Goal: Transaction & Acquisition: Obtain resource

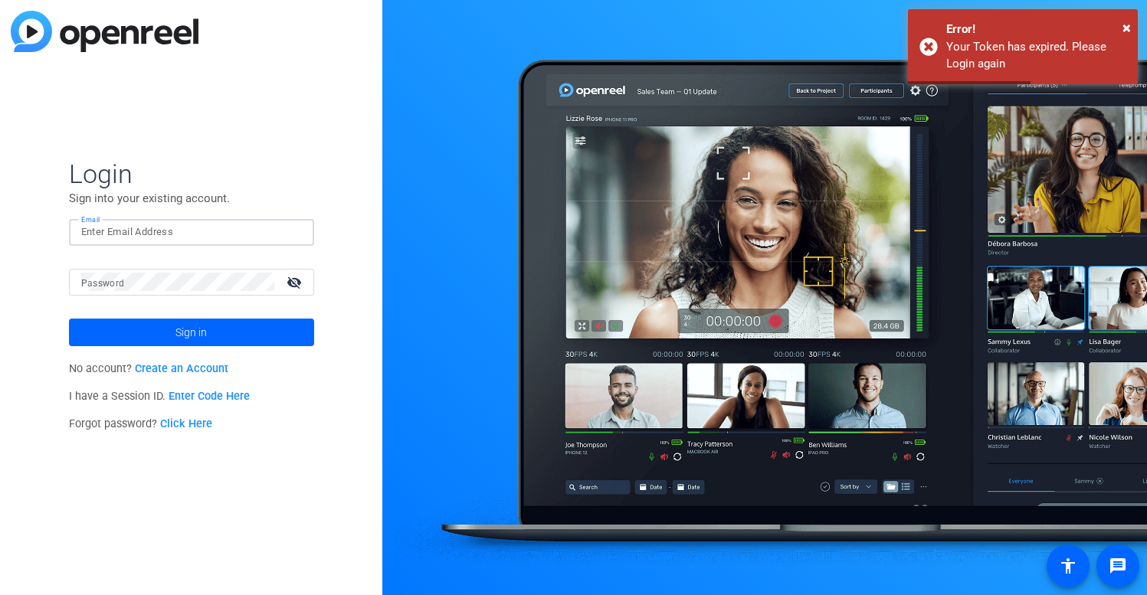
click at [188, 233] on input "Email" at bounding box center [191, 232] width 221 height 18
type input "[PERSON_NAME][EMAIL_ADDRESS][DOMAIN_NAME]"
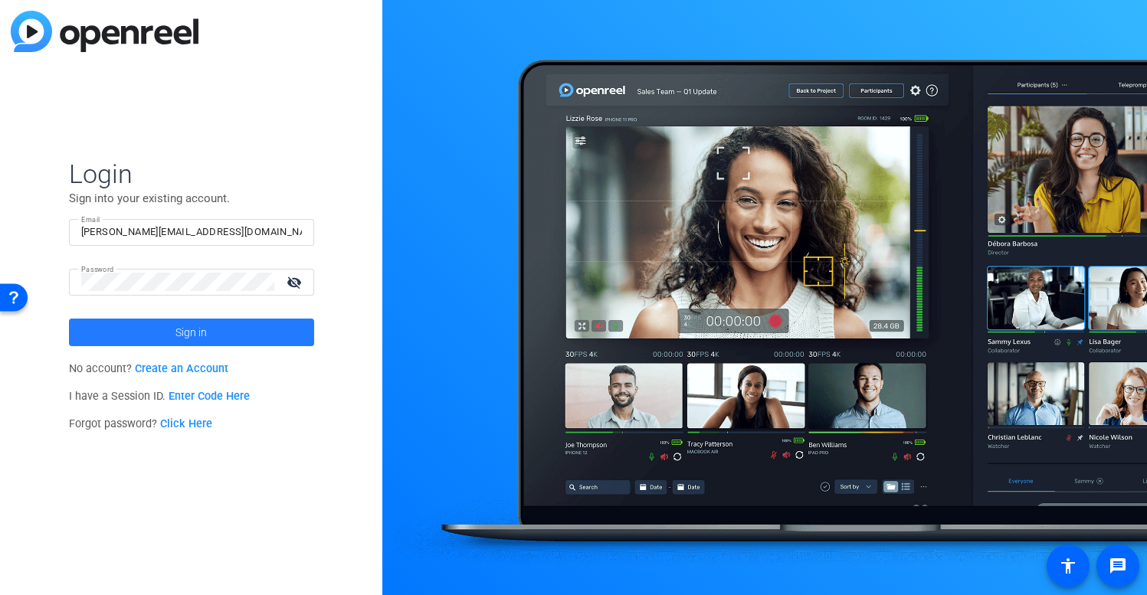
click at [231, 339] on span at bounding box center [191, 332] width 245 height 37
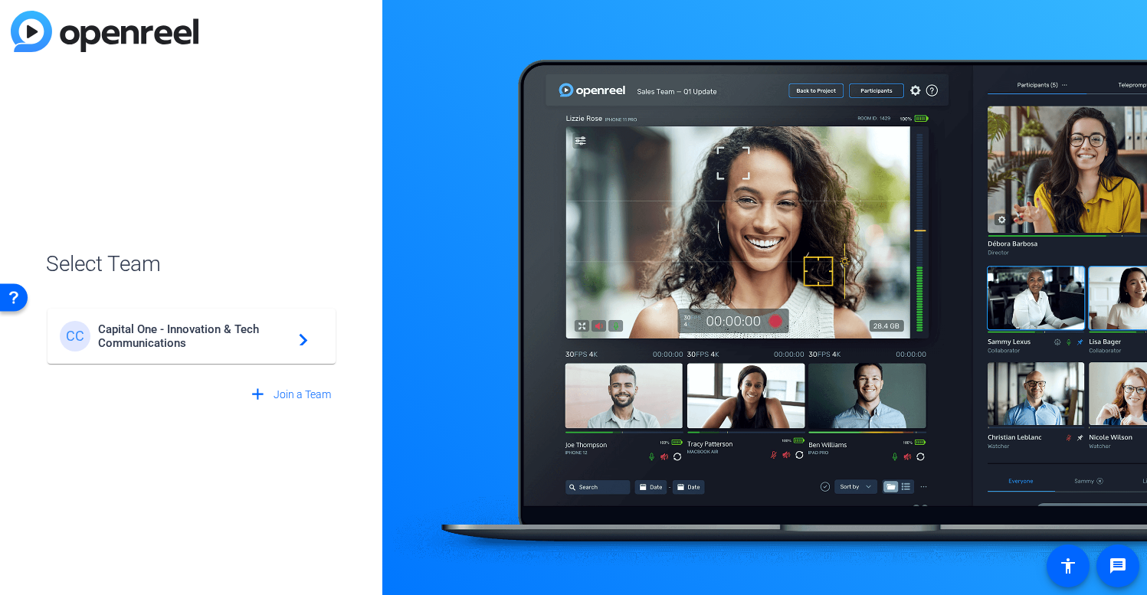
click at [205, 329] on span "Capital One - Innovation & Tech Communications" at bounding box center [194, 337] width 192 height 28
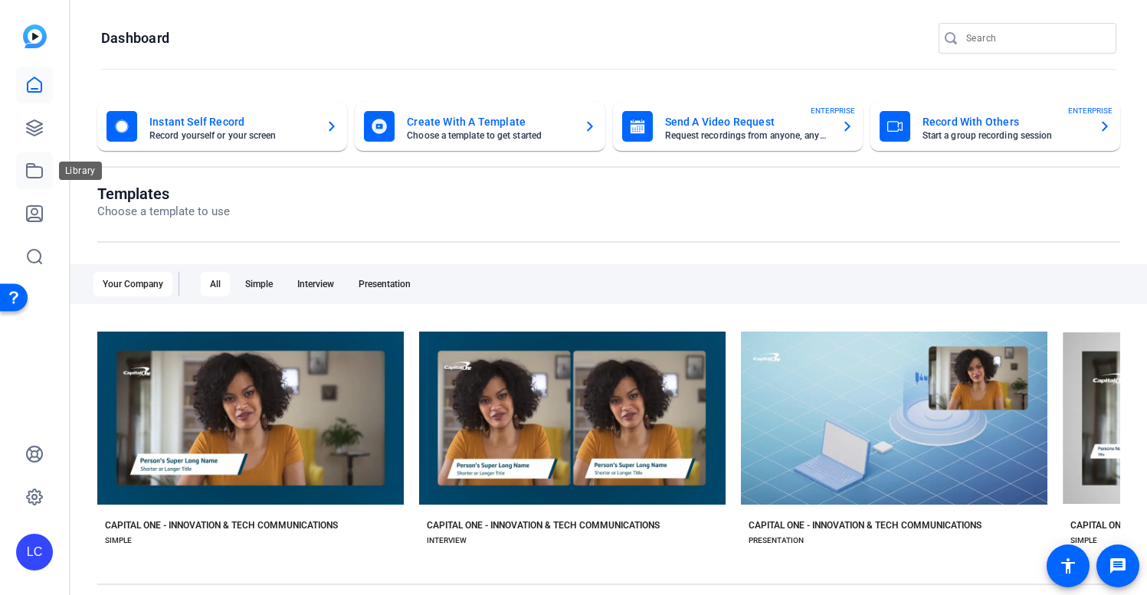
click at [34, 174] on icon at bounding box center [34, 171] width 18 height 18
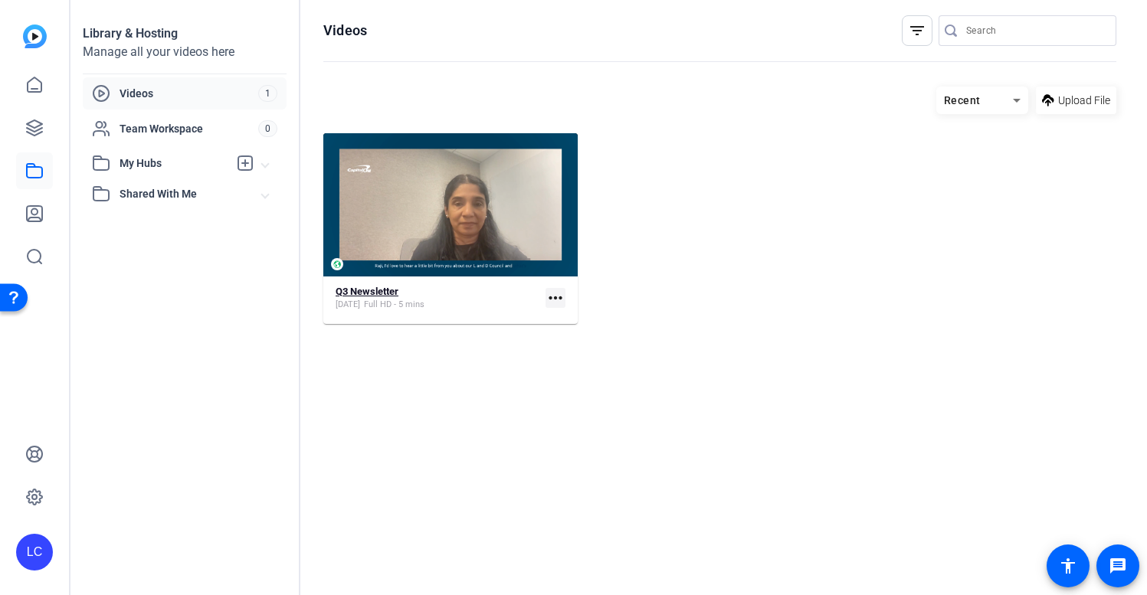
click at [454, 297] on div "Q3 Newsletter [DATE] Full HD - 5 mins" at bounding box center [438, 298] width 204 height 25
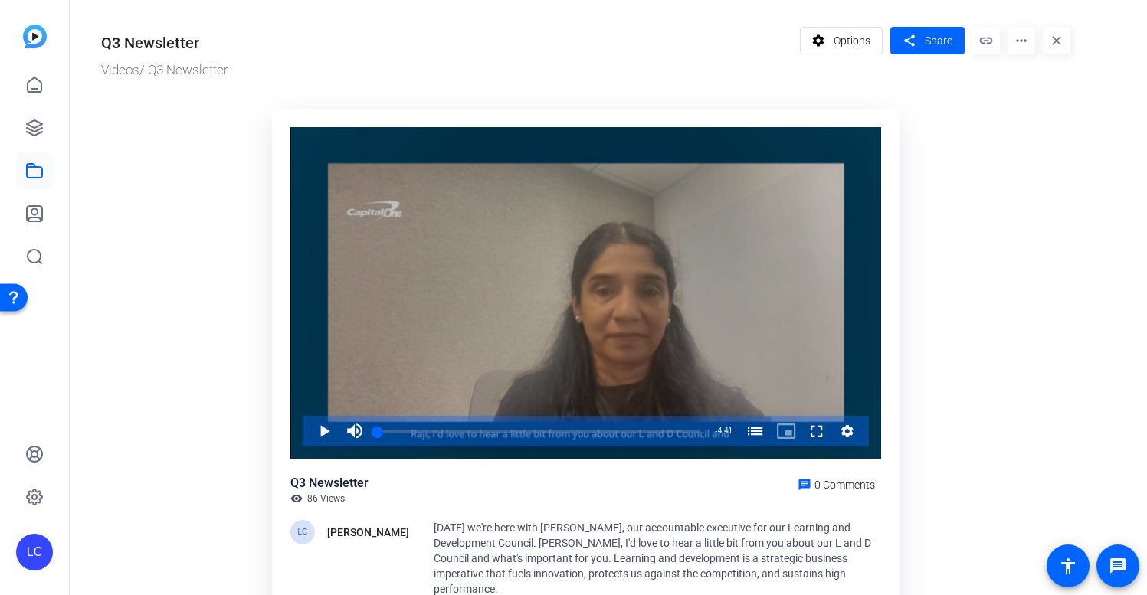
scroll to position [98, 0]
